Goal: Information Seeking & Learning: Learn about a topic

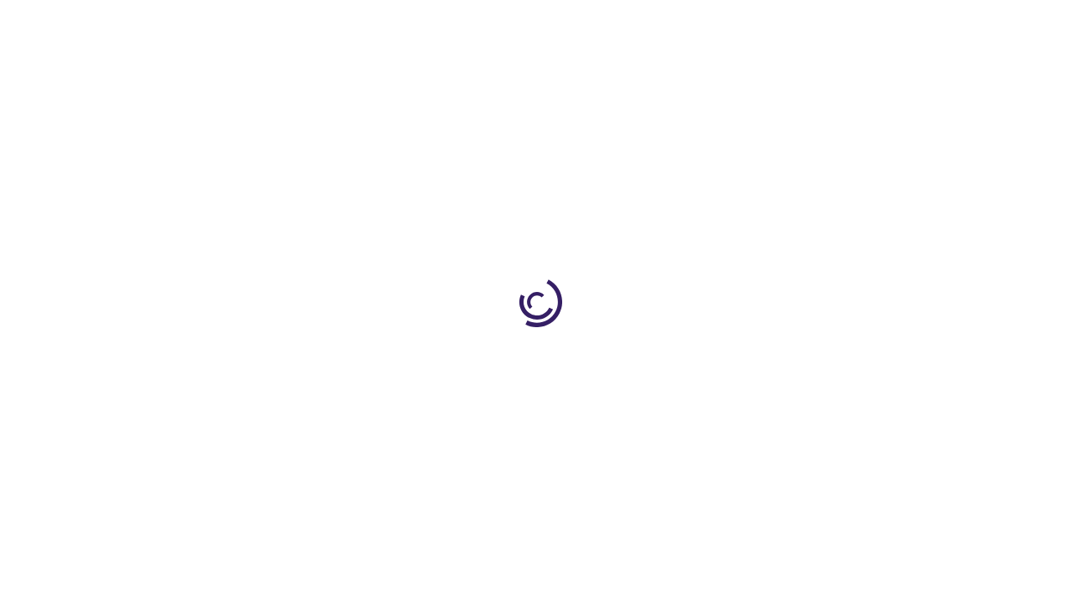
scroll to position [1400, 0]
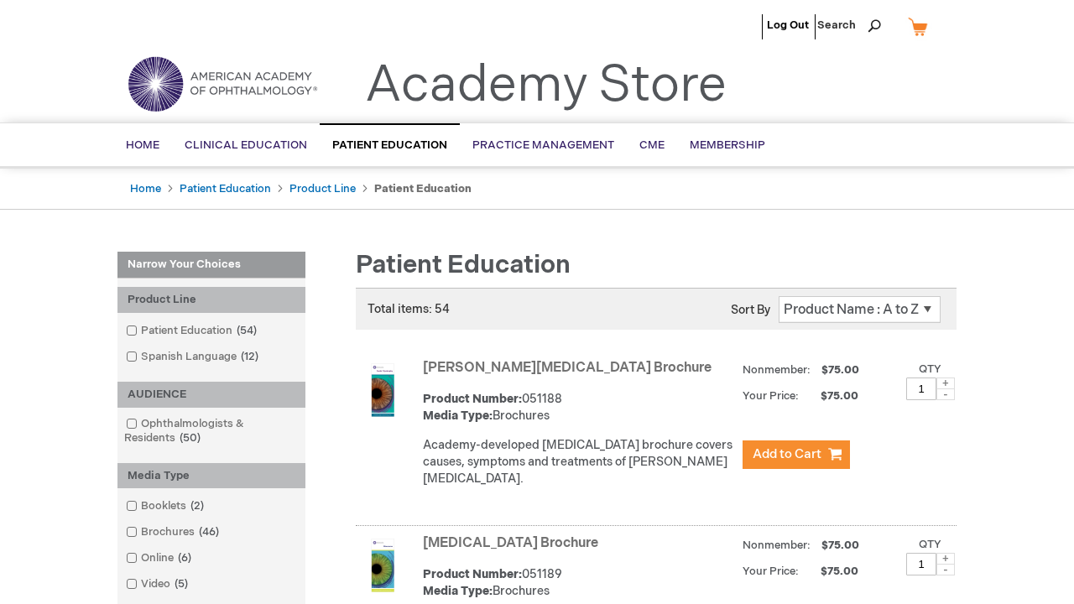
scroll to position [1659, 0]
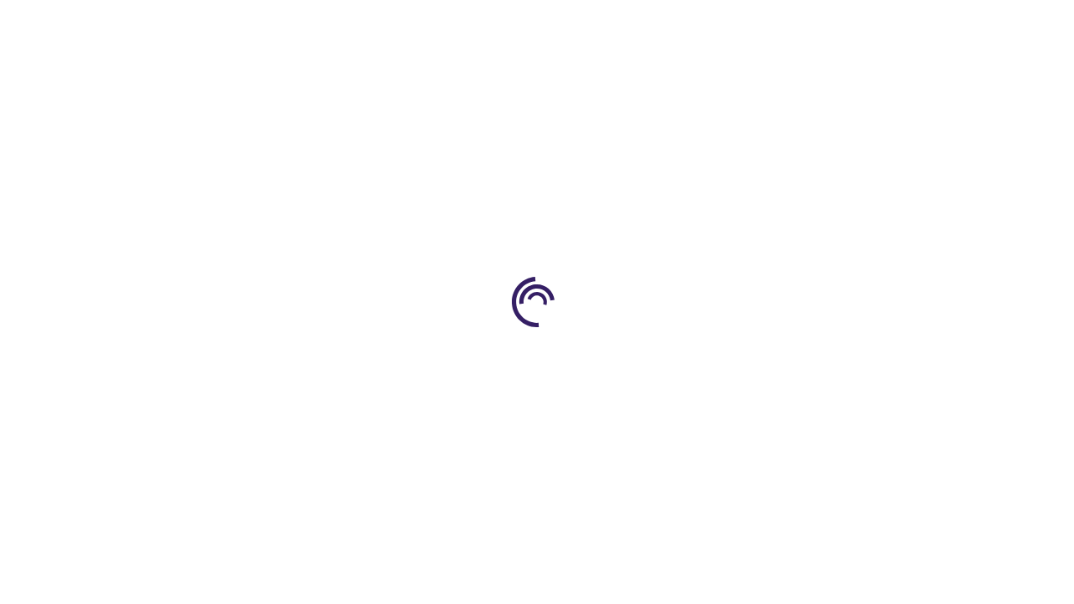
scroll to position [1631, 0]
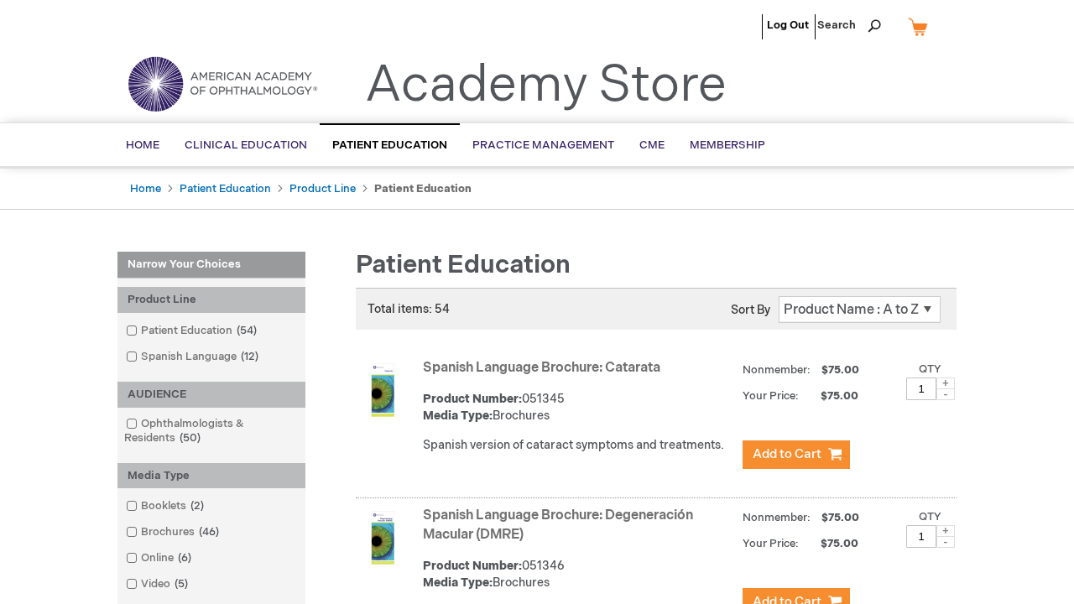
scroll to position [1642, 0]
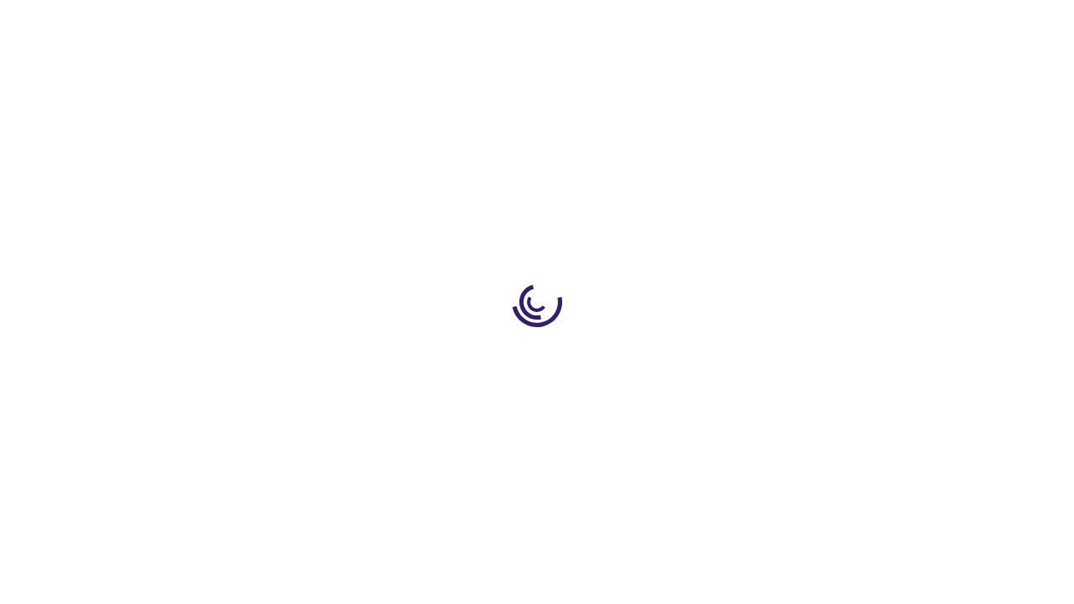
scroll to position [2670, 0]
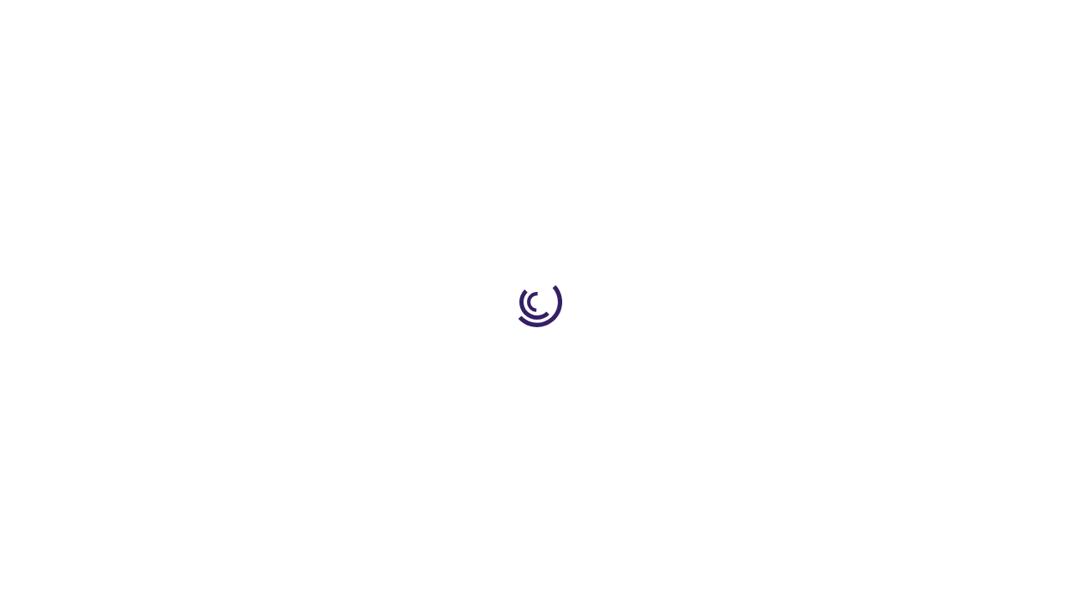
scroll to position [400, 0]
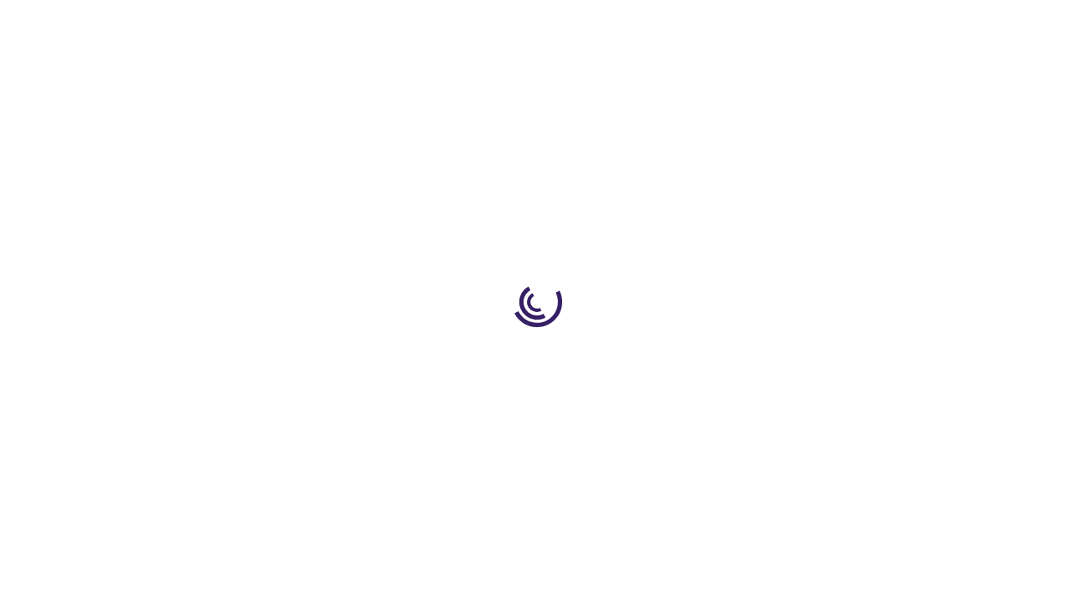
scroll to position [4006, 0]
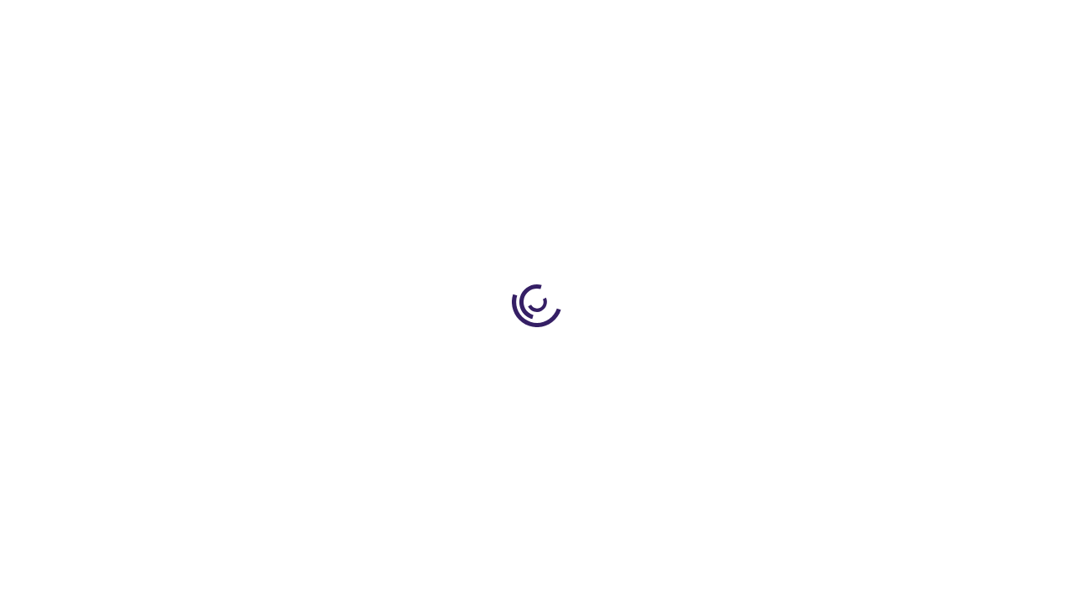
scroll to position [432, 0]
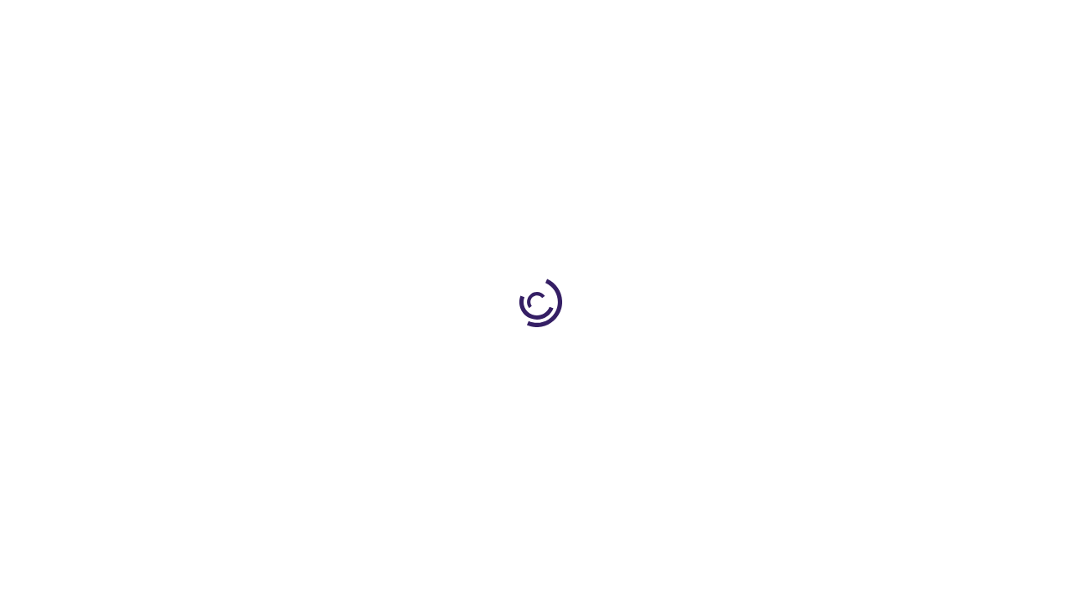
scroll to position [2457, 0]
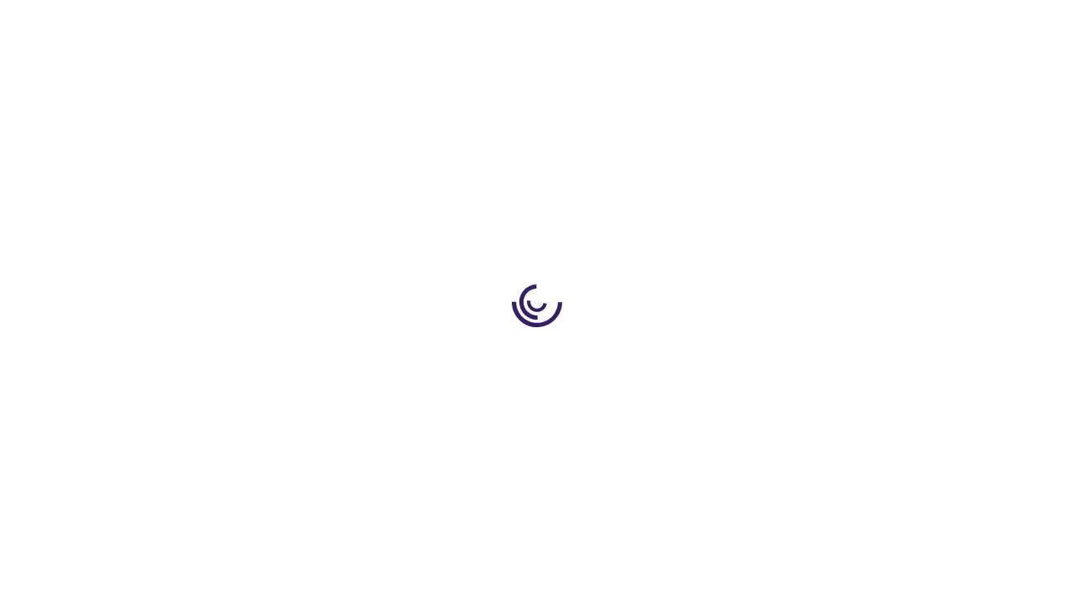
scroll to position [1155, 0]
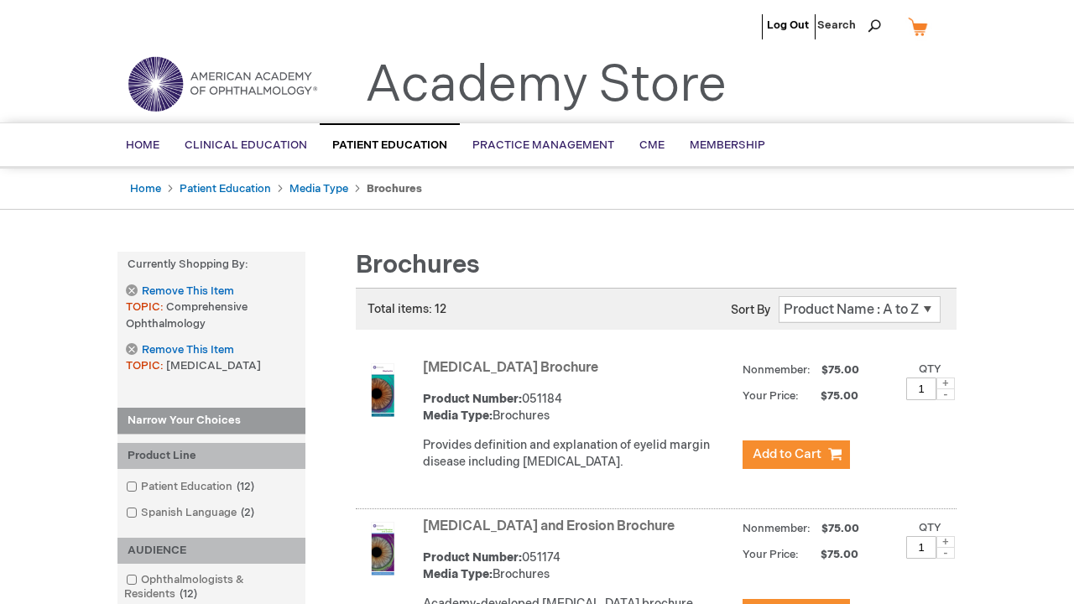
scroll to position [3865, 0]
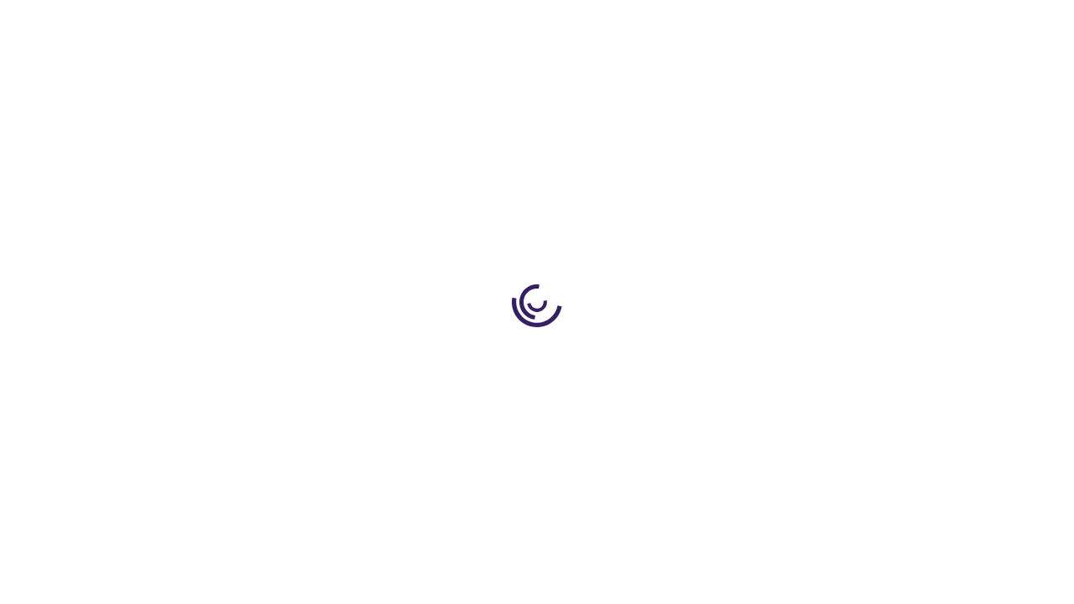
scroll to position [1642, 0]
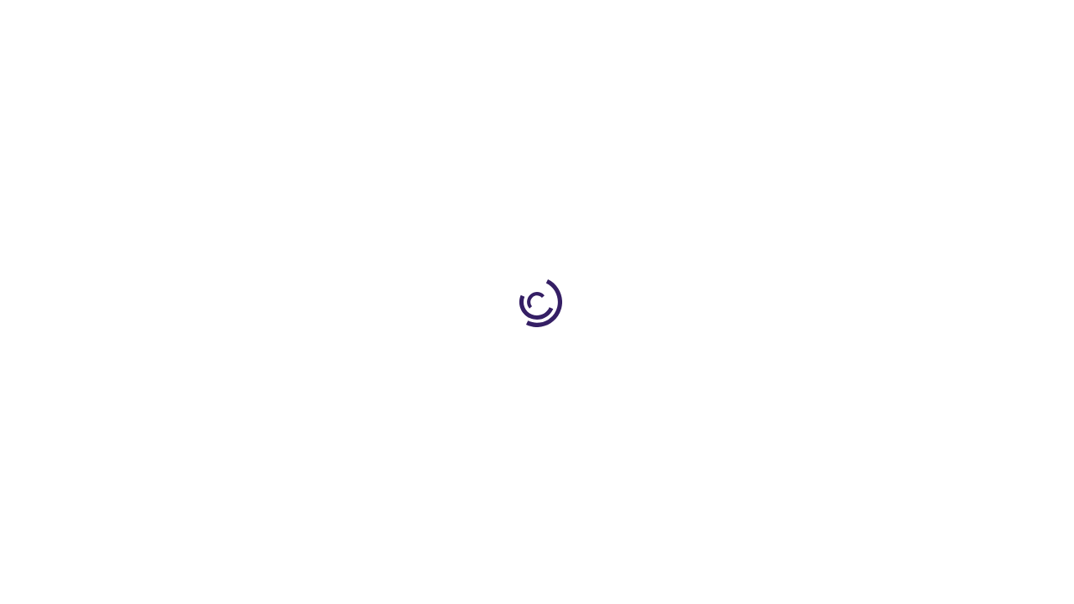
scroll to position [949, 0]
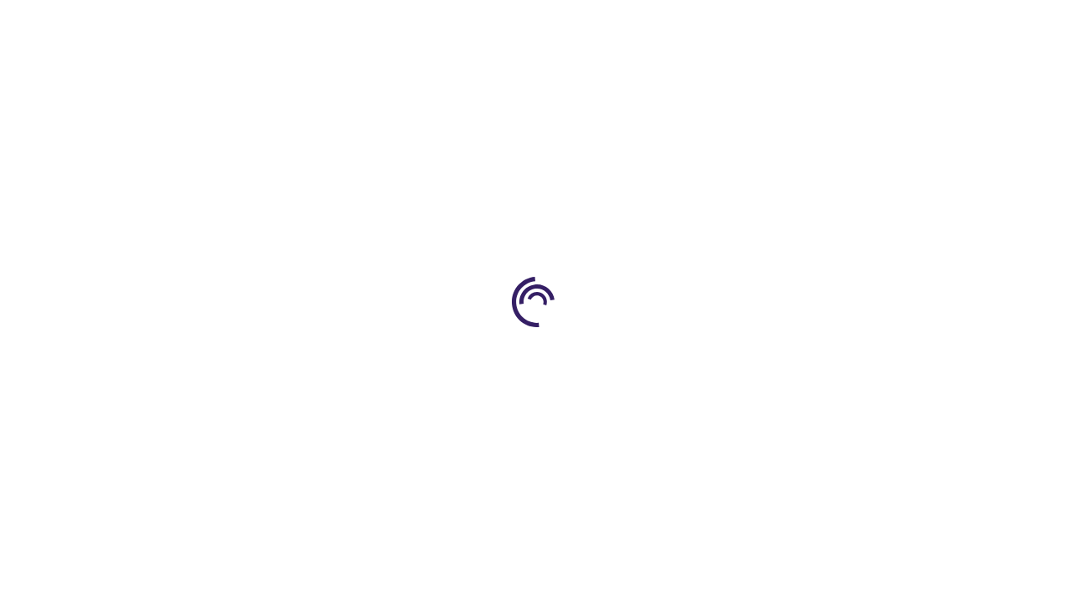
scroll to position [2544, 0]
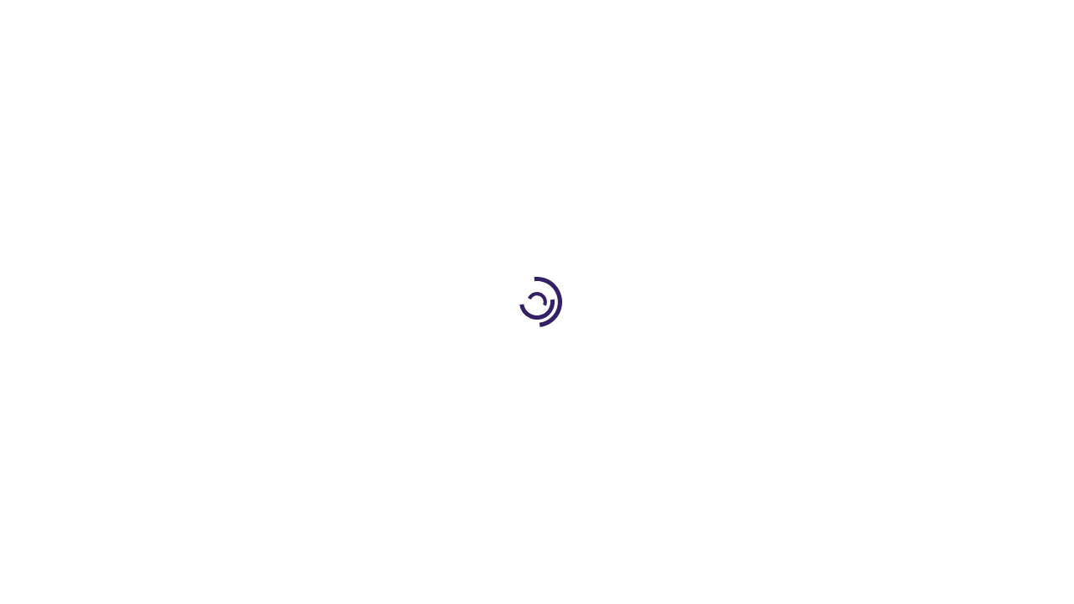
scroll to position [1675, 0]
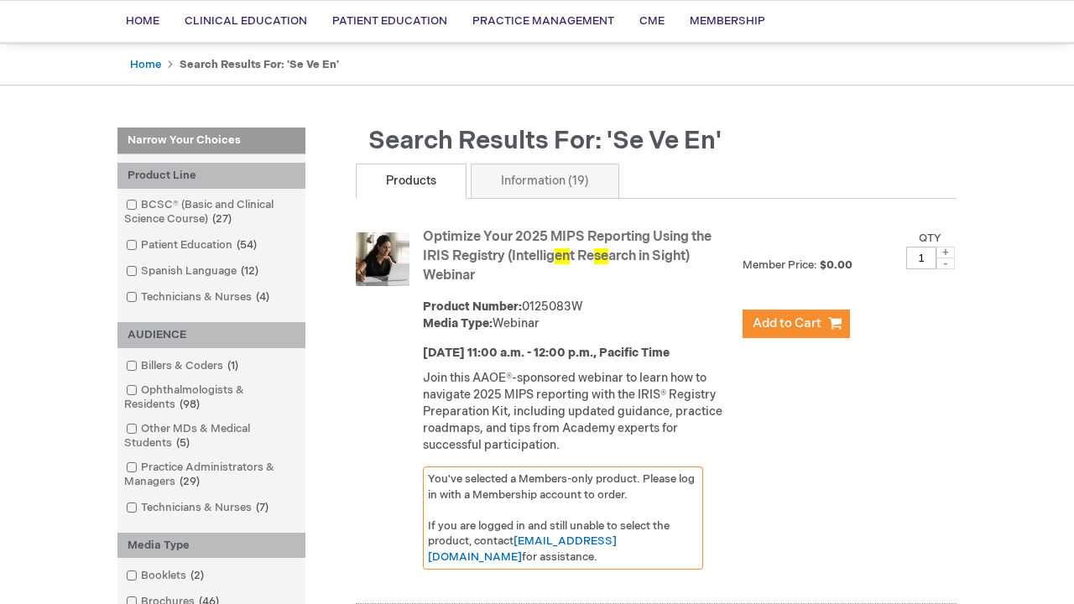
scroll to position [2068, 0]
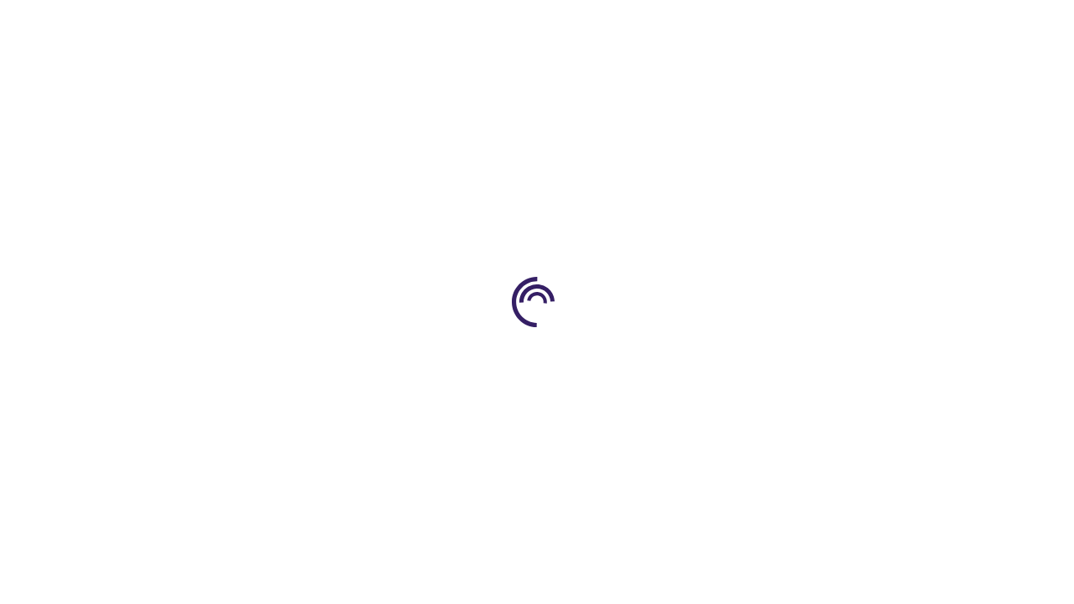
scroll to position [2553, 0]
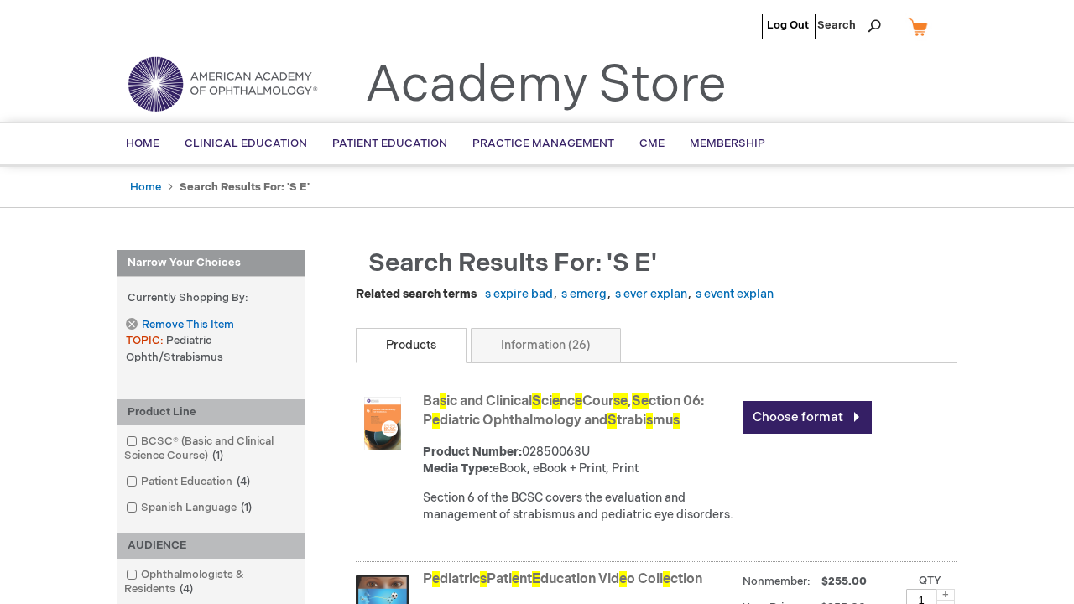
scroll to position [3066, 0]
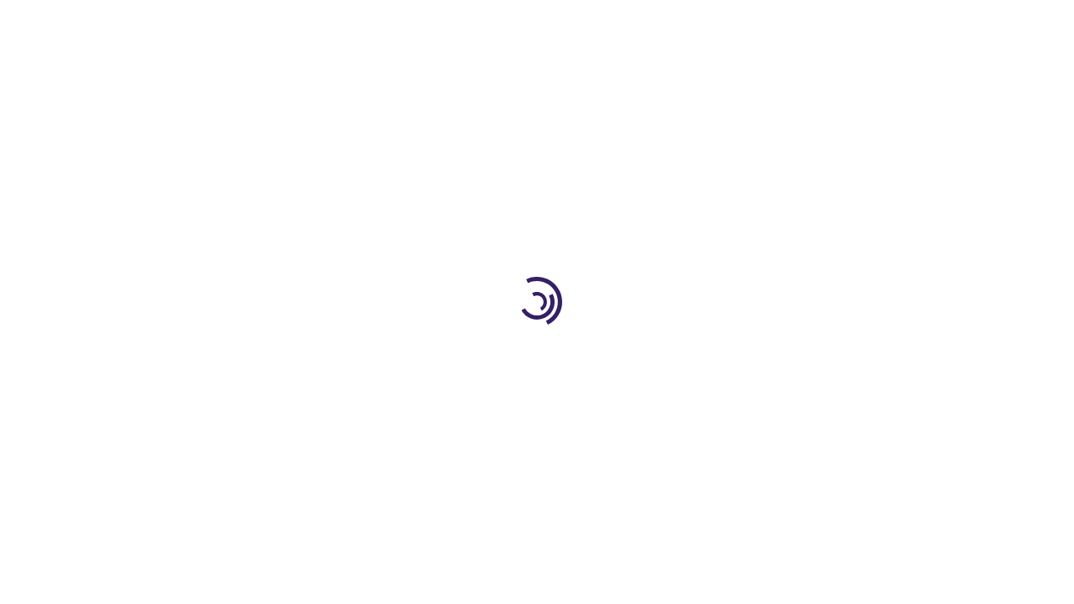
scroll to position [994, 0]
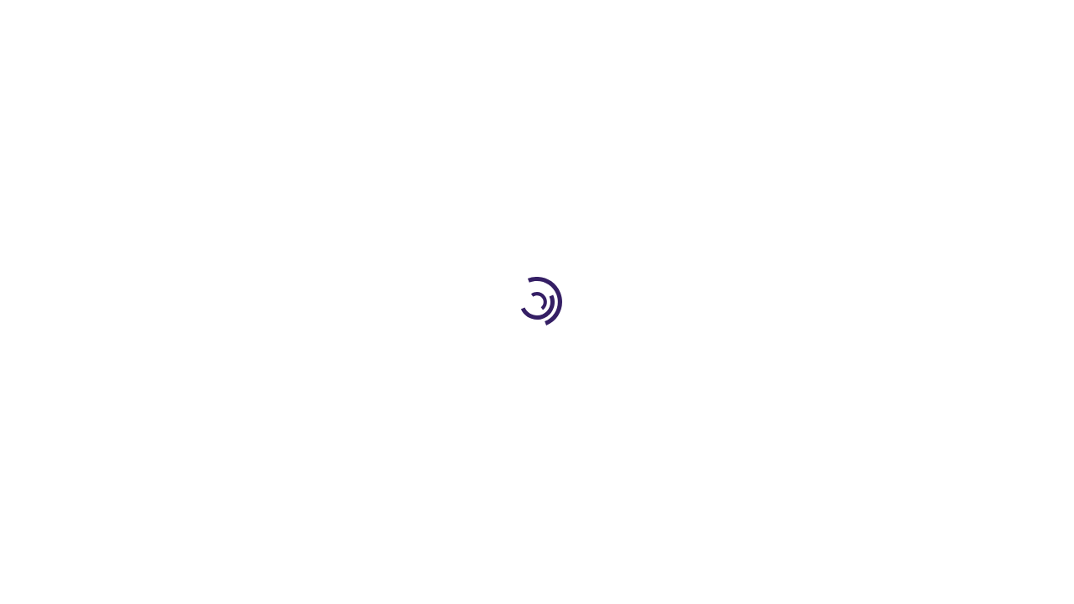
scroll to position [2213, 0]
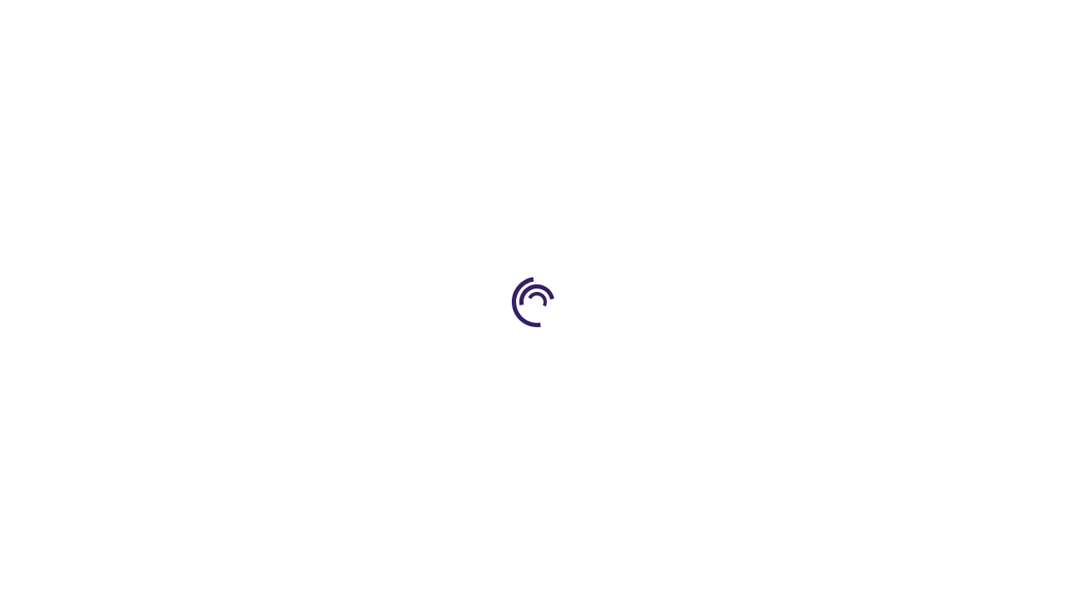
scroll to position [473, 0]
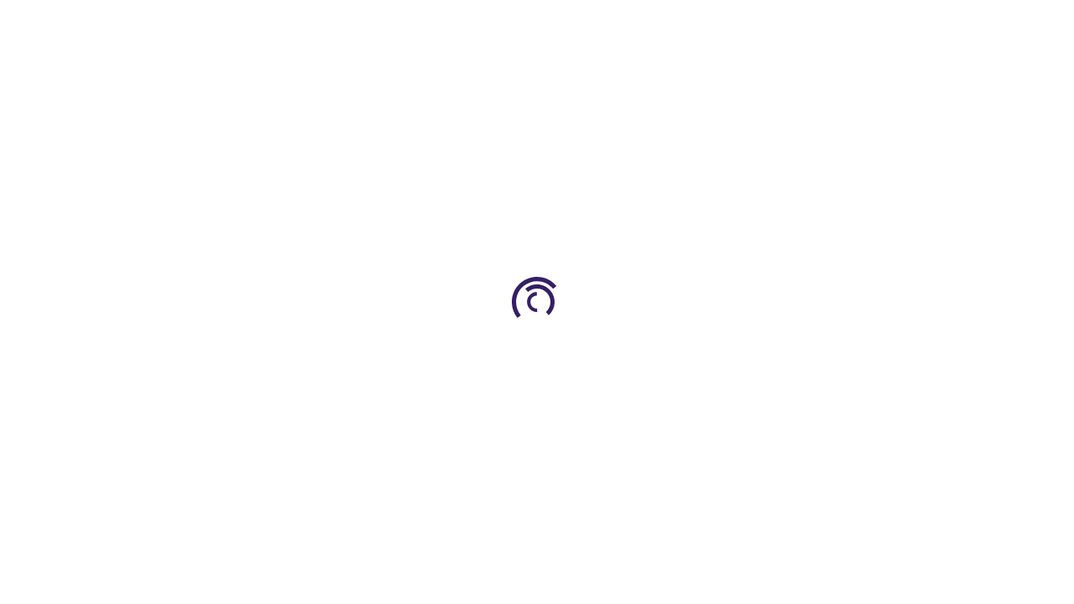
scroll to position [786, 0]
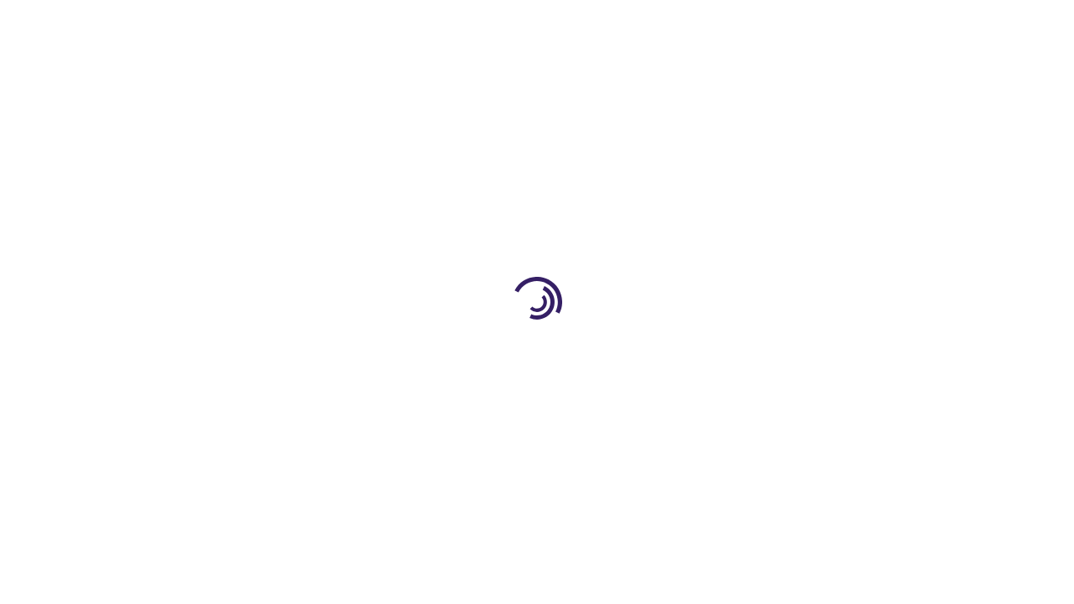
scroll to position [445, 0]
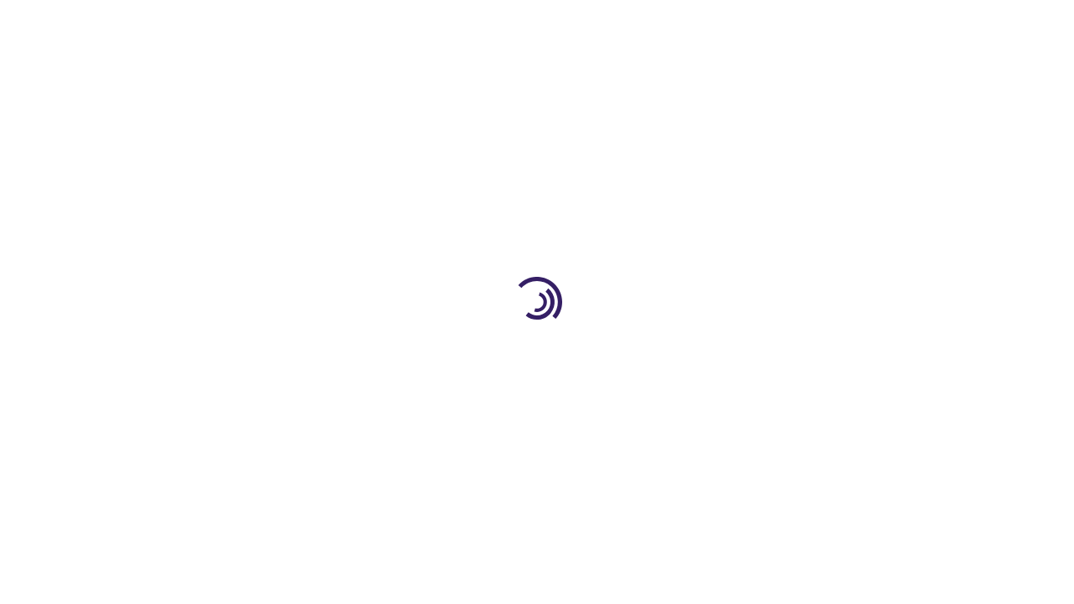
scroll to position [593, 0]
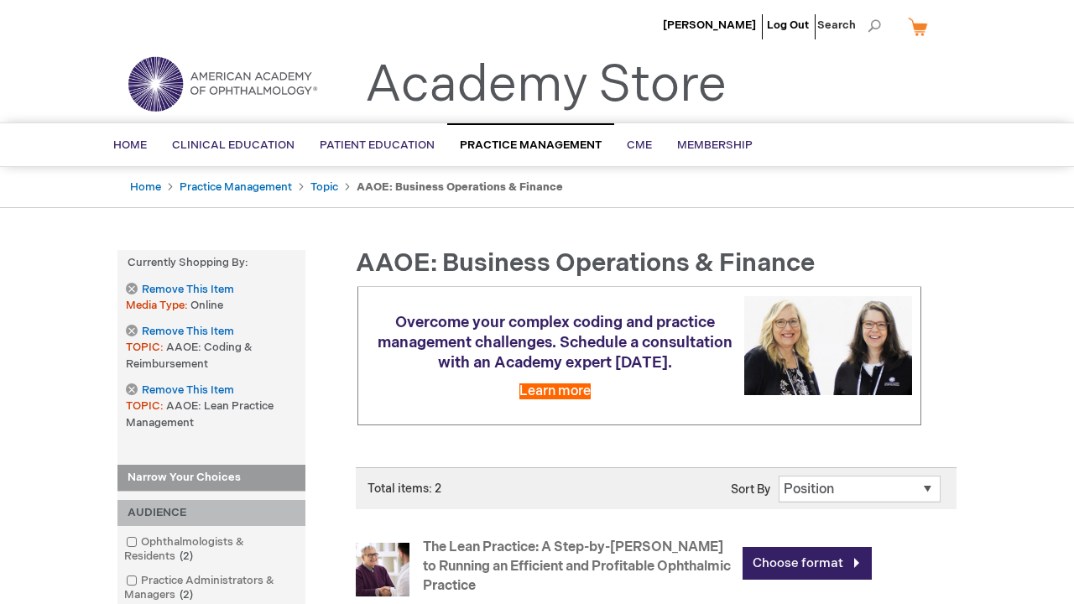
scroll to position [609, 0]
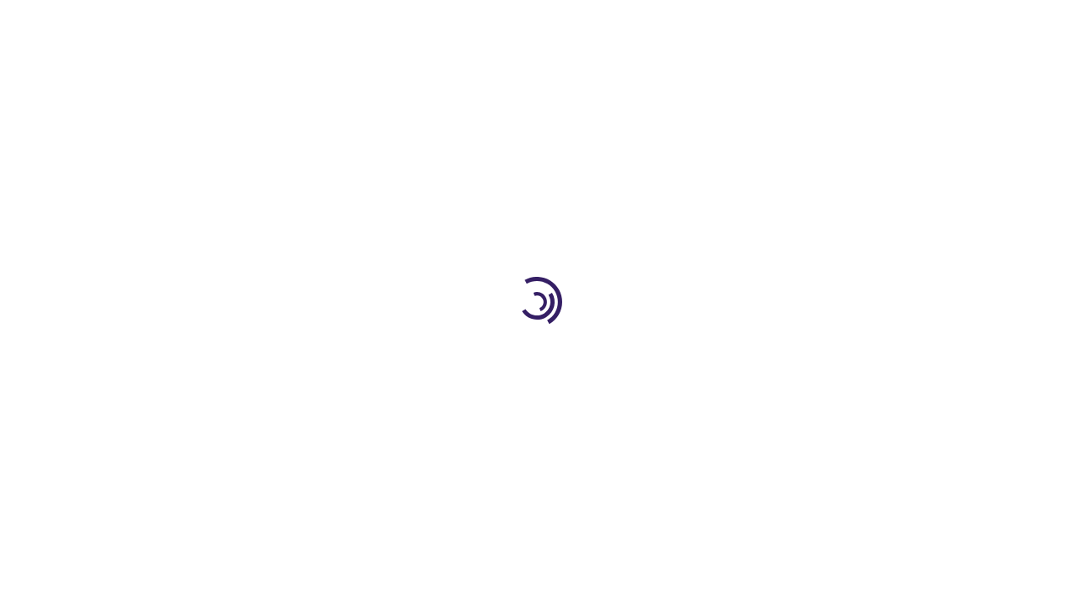
scroll to position [2331, 0]
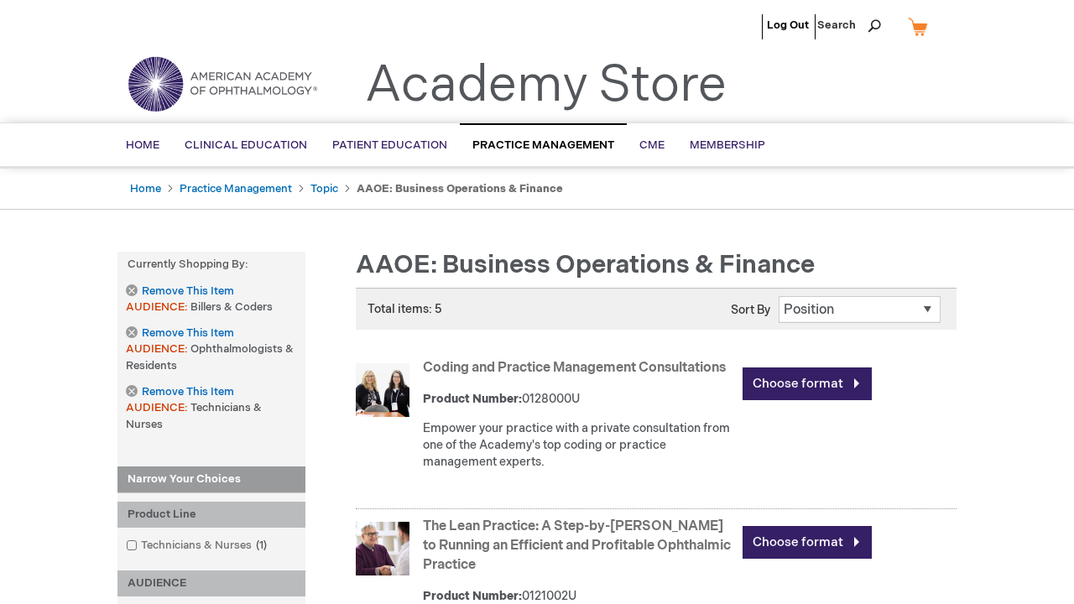
scroll to position [1939, 0]
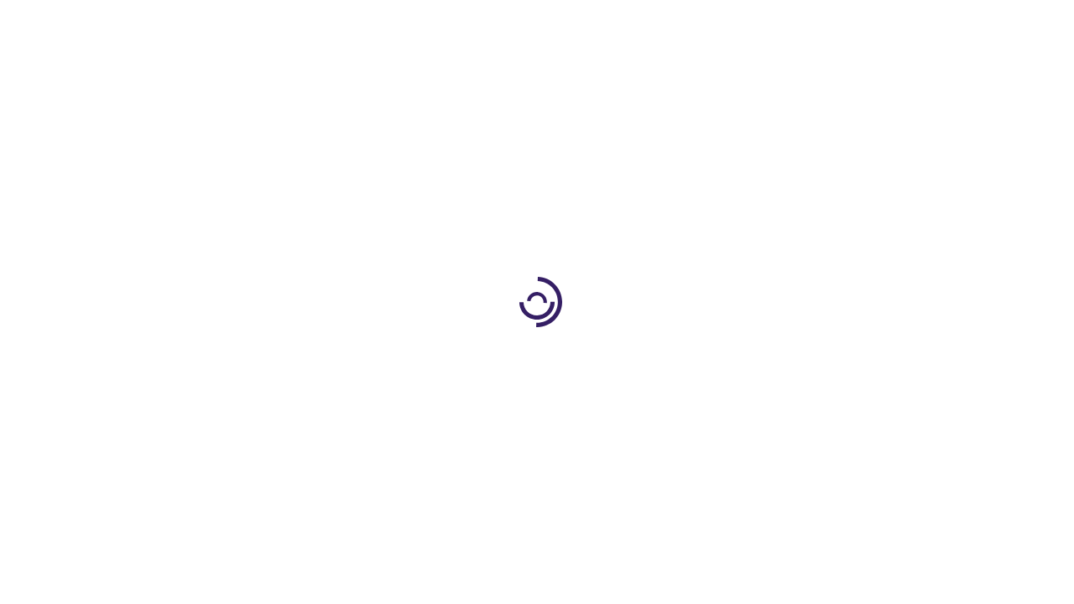
scroll to position [731, 0]
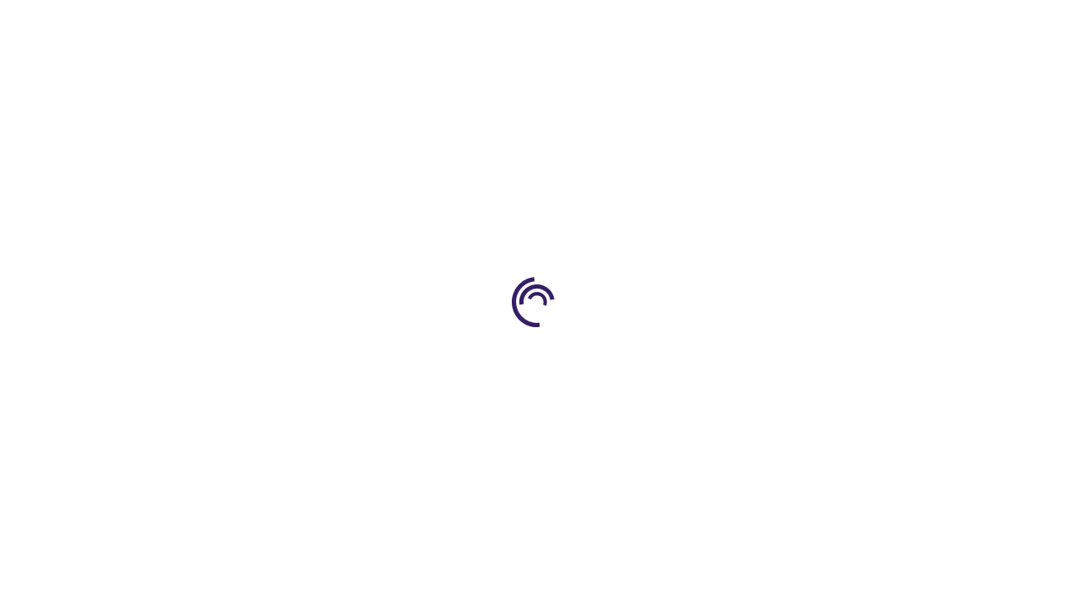
scroll to position [637, 0]
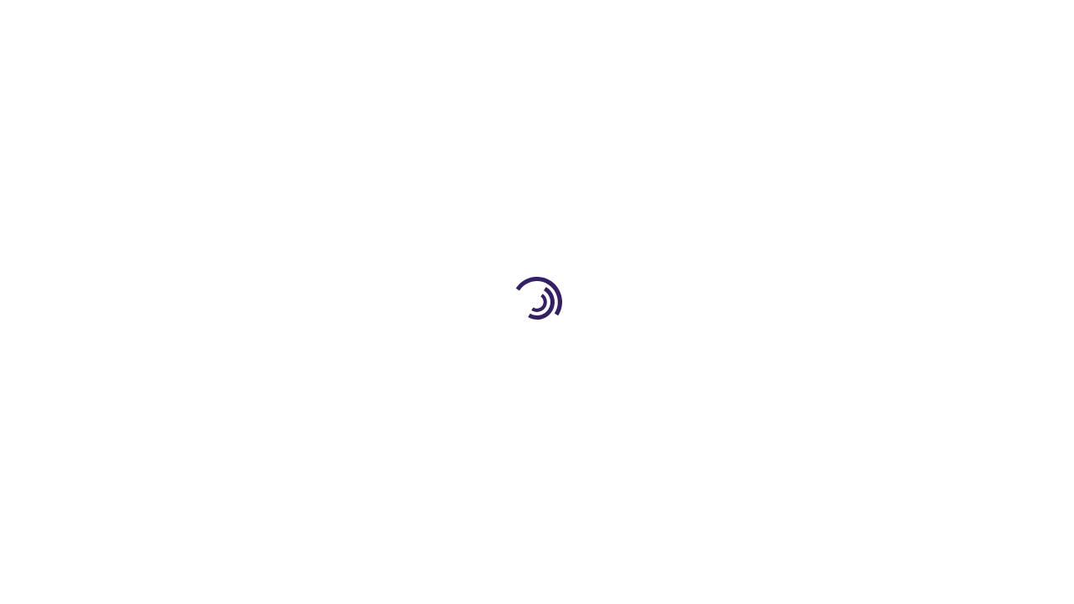
scroll to position [2549, 0]
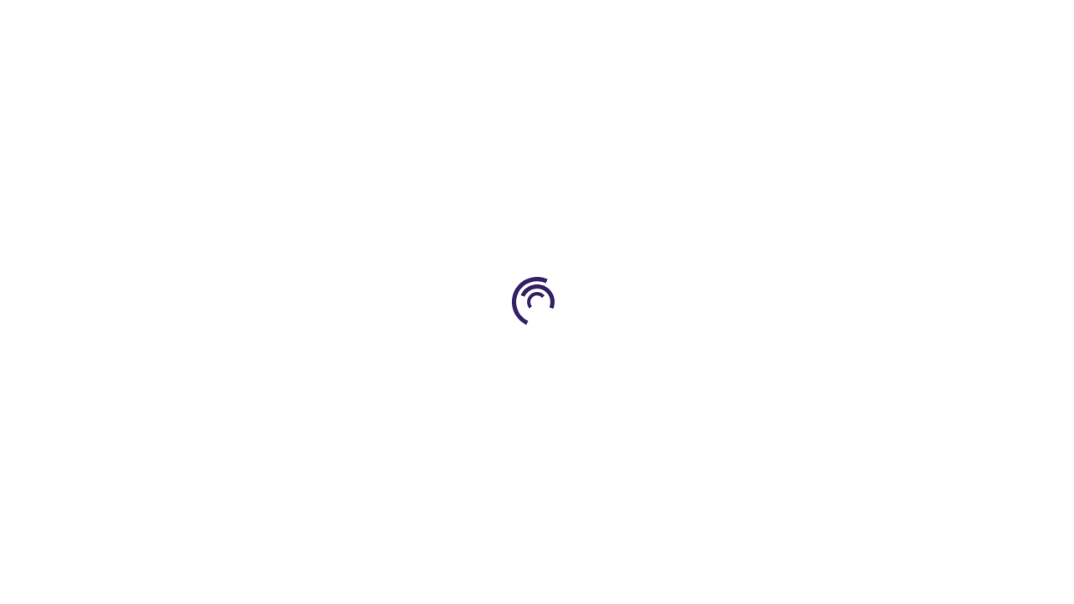
scroll to position [1944, 0]
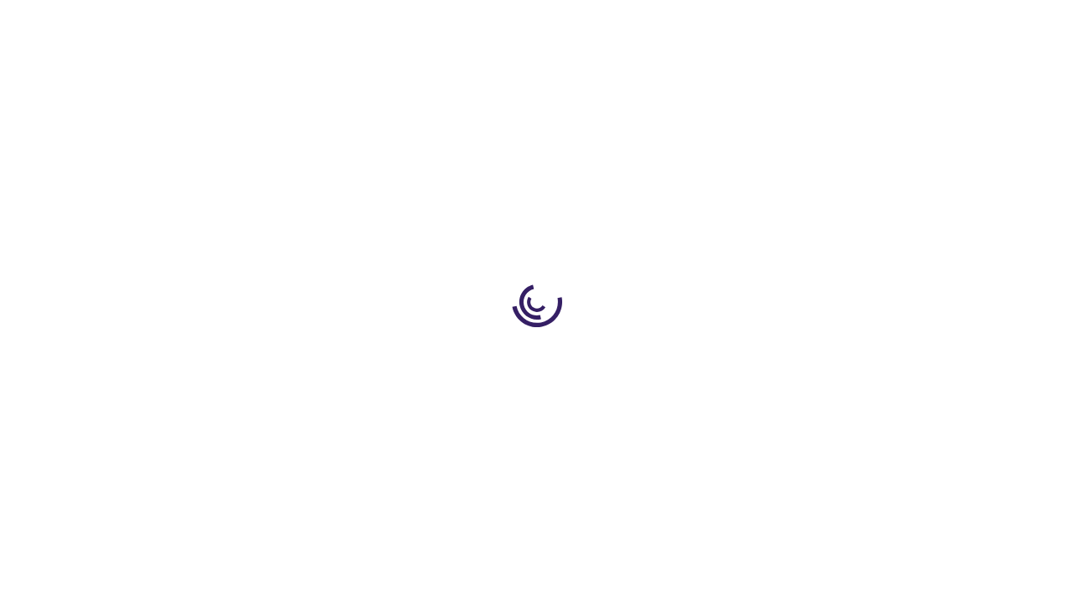
scroll to position [884, 0]
